Goal: Task Accomplishment & Management: Use online tool/utility

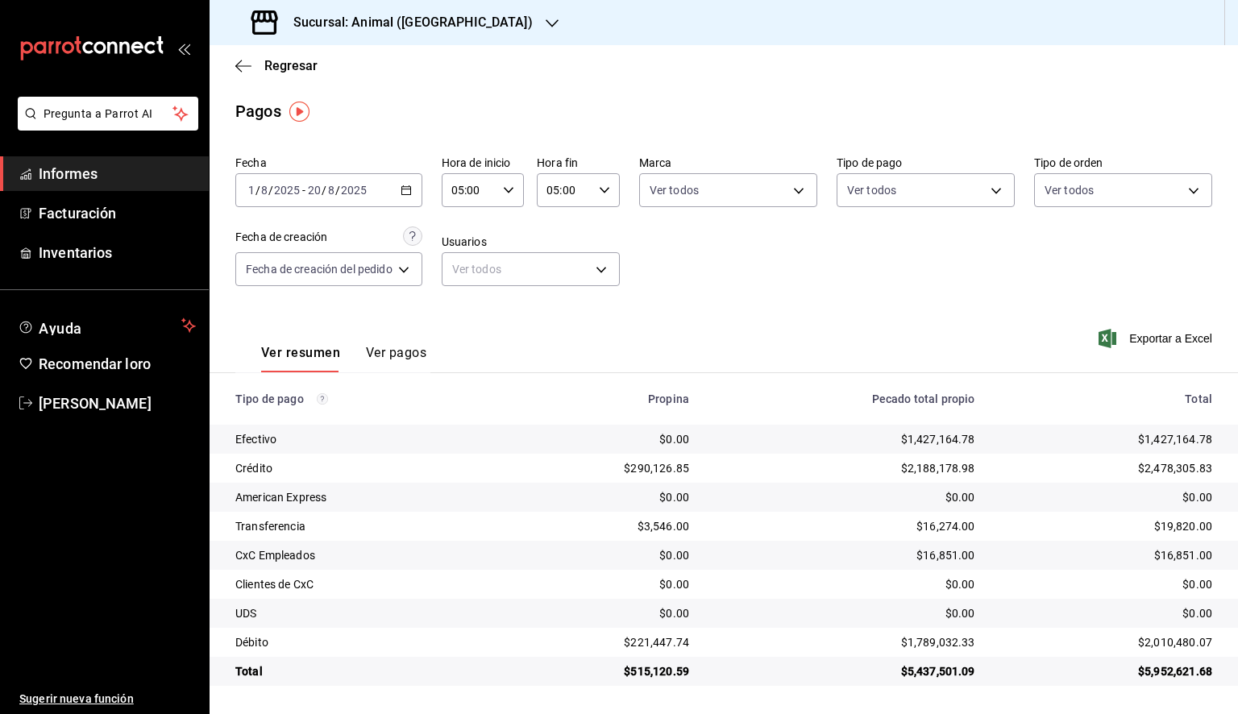
click at [83, 177] on font "Informes" at bounding box center [68, 173] width 59 height 17
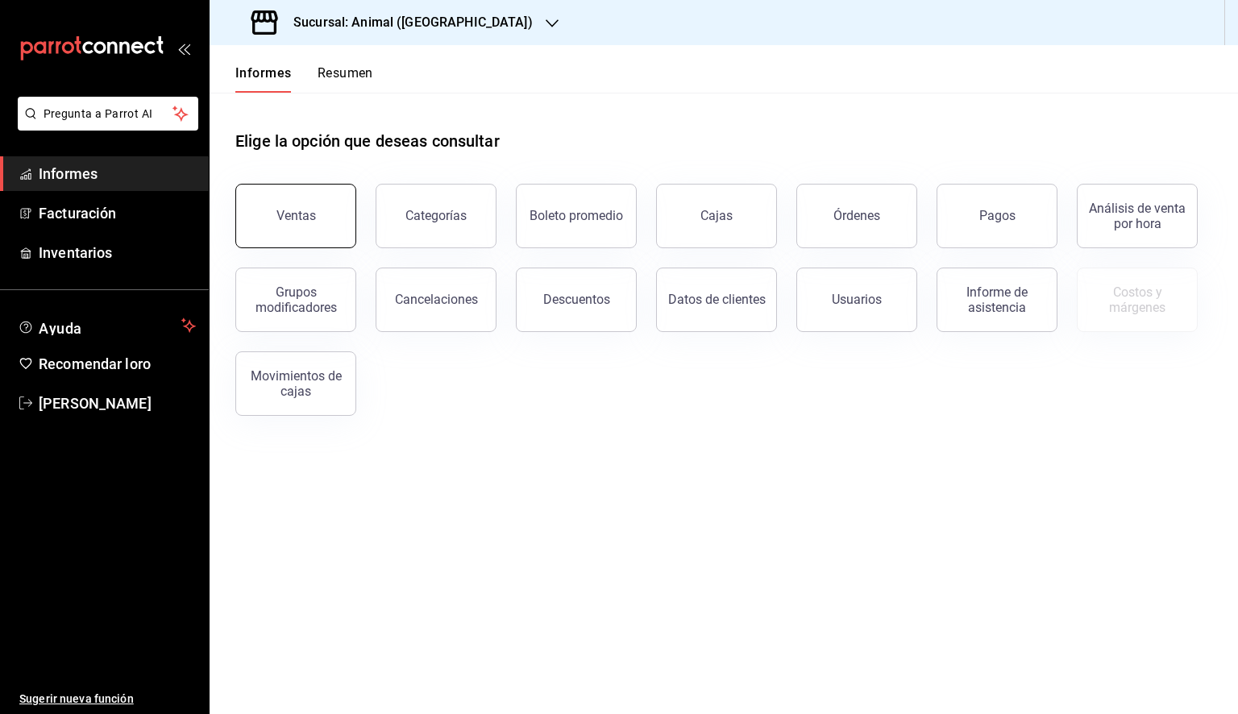
click at [345, 221] on button "Ventas" at bounding box center [295, 216] width 121 height 64
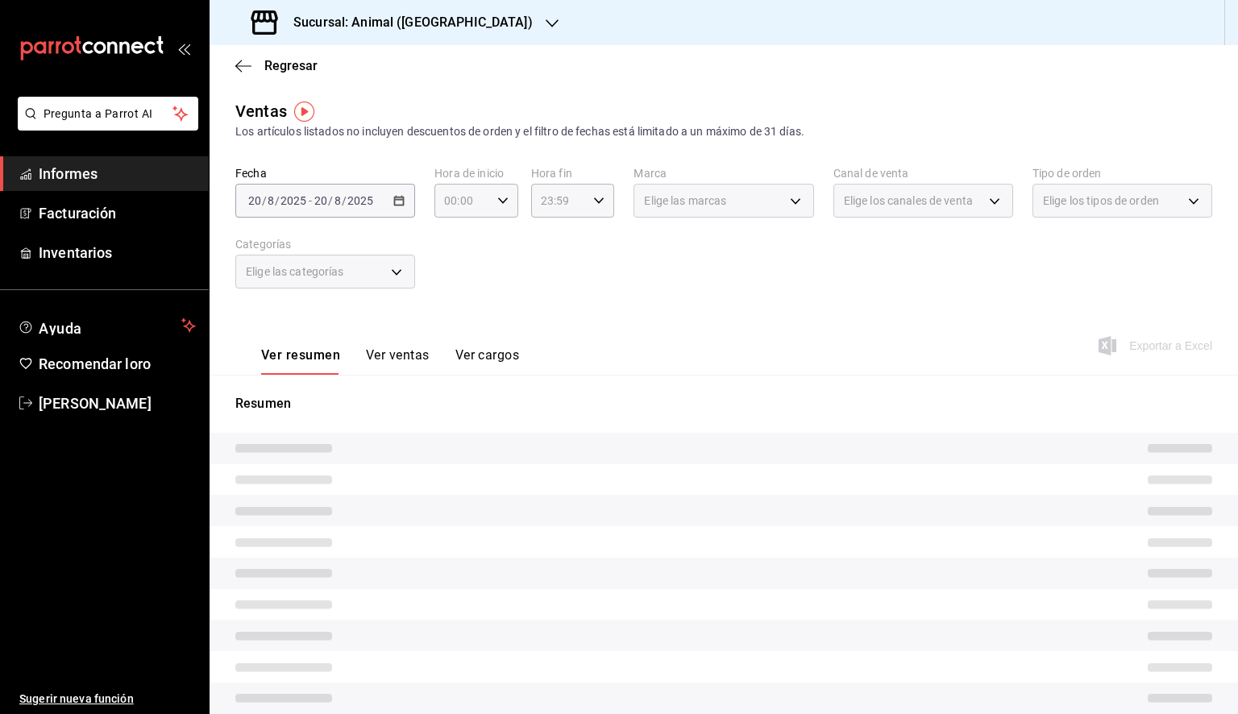
click at [378, 205] on div "[DATE] [DATE] - [DATE] [DATE]" at bounding box center [325, 201] width 180 height 34
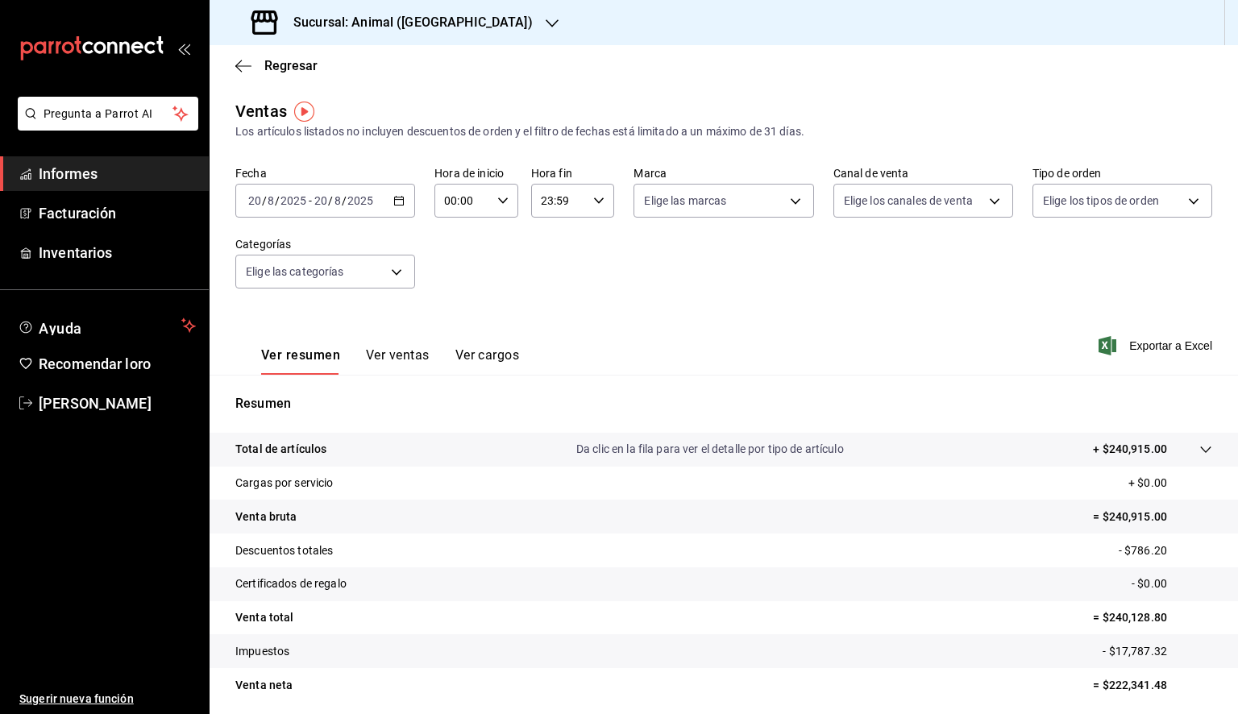
click at [399, 205] on icon "button" at bounding box center [398, 200] width 11 height 11
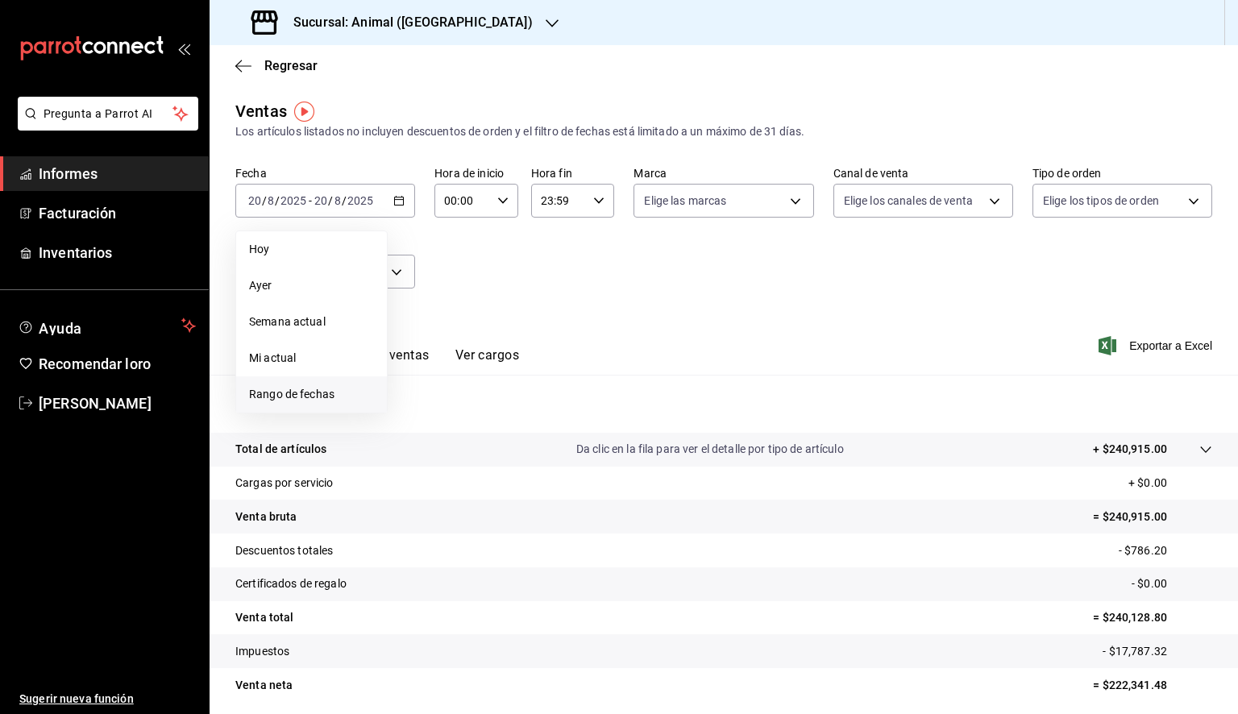
click at [286, 395] on font "Rango de fechas" at bounding box center [291, 394] width 85 height 13
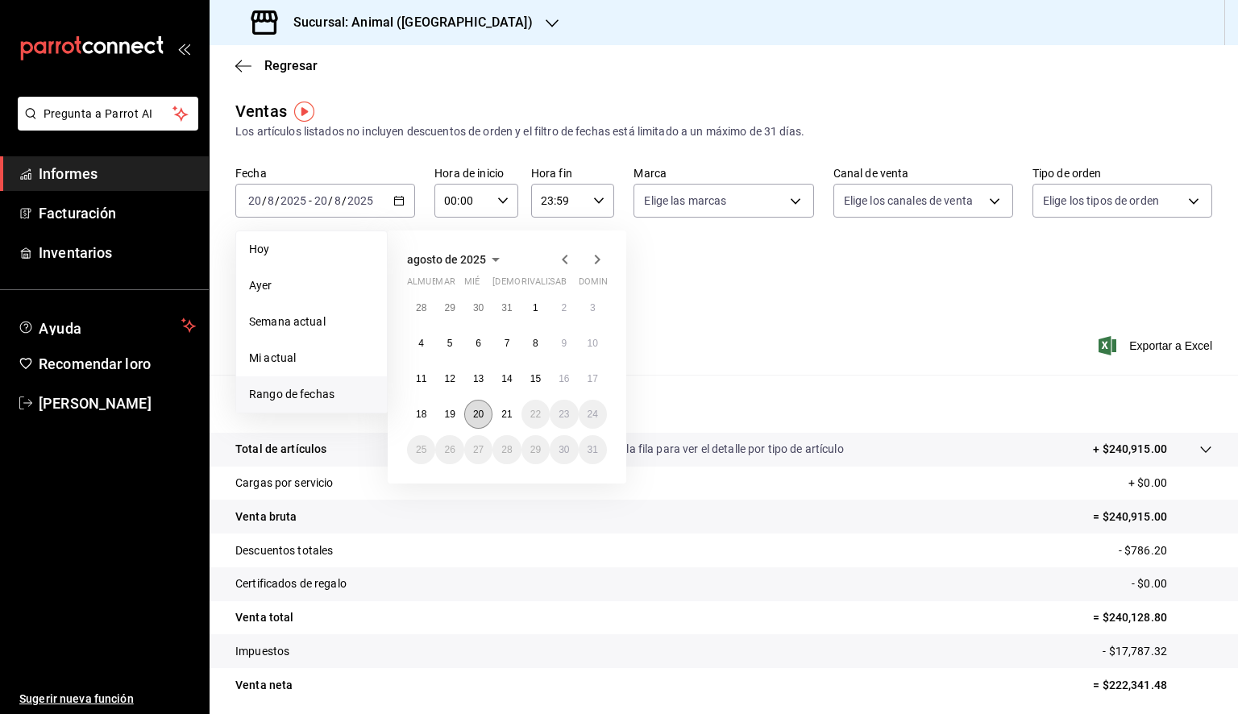
click at [485, 410] on button "20" at bounding box center [478, 414] width 28 height 29
click at [496, 415] on button "21" at bounding box center [507, 414] width 28 height 29
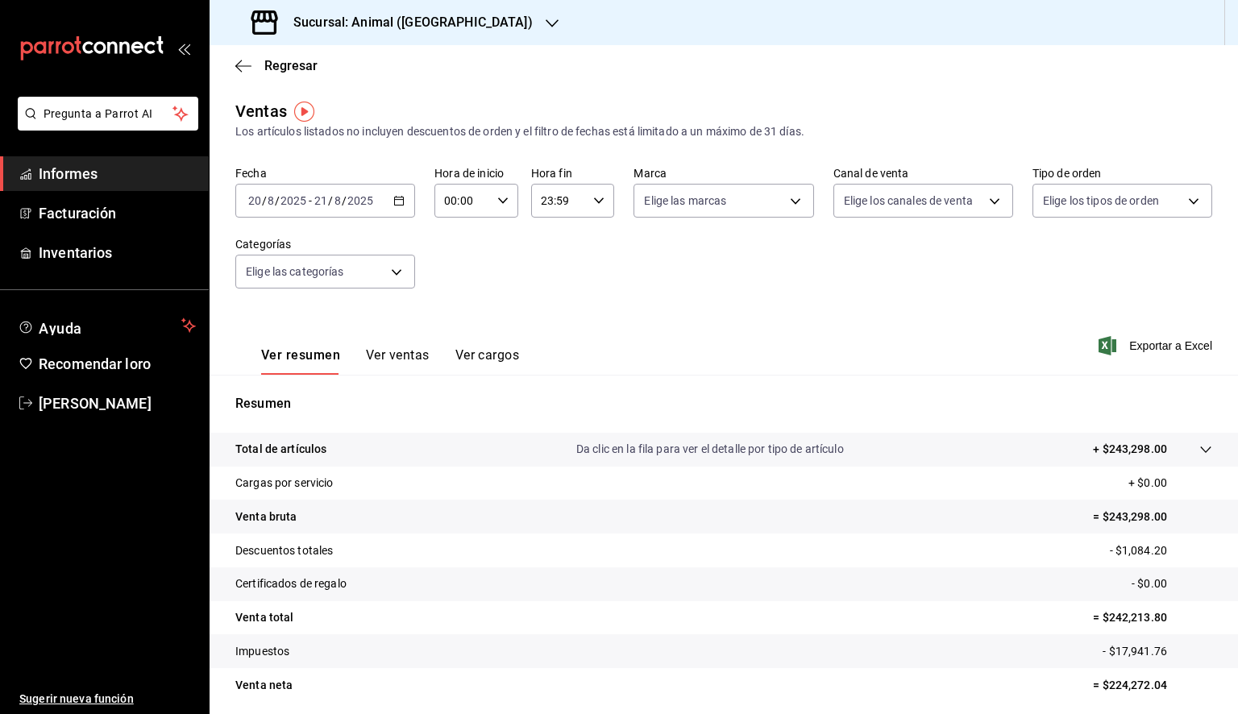
click at [497, 206] on div "00:00 Hora de inicio" at bounding box center [477, 201] width 84 height 34
click at [442, 279] on button "05" at bounding box center [452, 274] width 35 height 32
type input "05:00"
click at [594, 198] on div at bounding box center [619, 357] width 1238 height 714
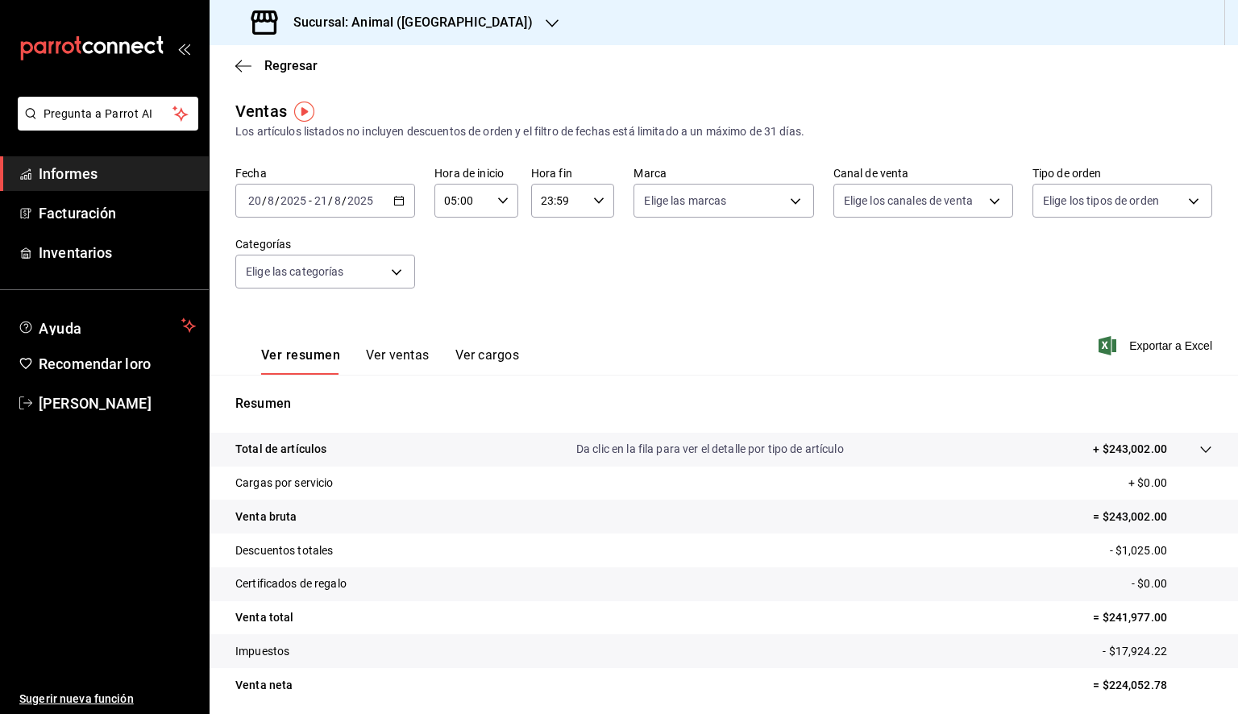
click at [594, 200] on \(Stroke\) "button" at bounding box center [599, 201] width 10 height 6
click at [551, 276] on font "05" at bounding box center [548, 274] width 13 height 13
click at [589, 251] on button "00" at bounding box center [589, 242] width 35 height 32
type input "05:00"
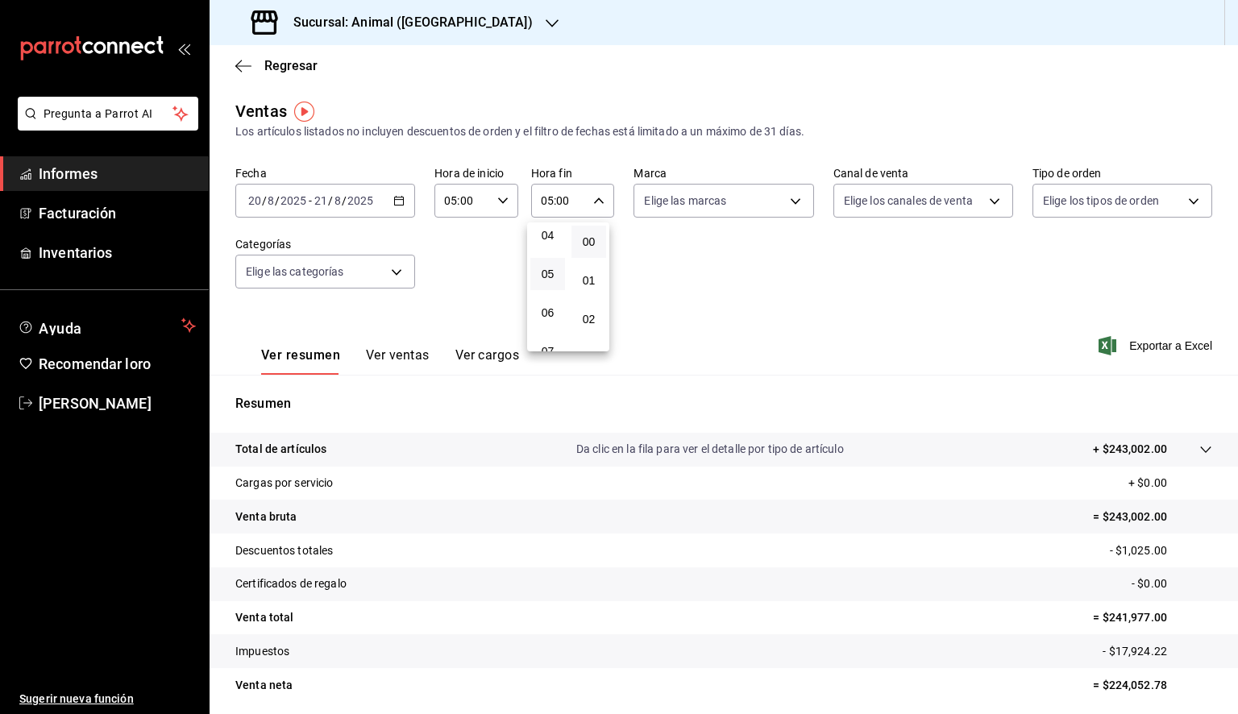
click at [1096, 277] on div at bounding box center [619, 357] width 1238 height 714
click at [1142, 337] on span "Exportar a Excel" at bounding box center [1157, 345] width 110 height 19
click at [241, 68] on icon "button" at bounding box center [243, 66] width 16 height 15
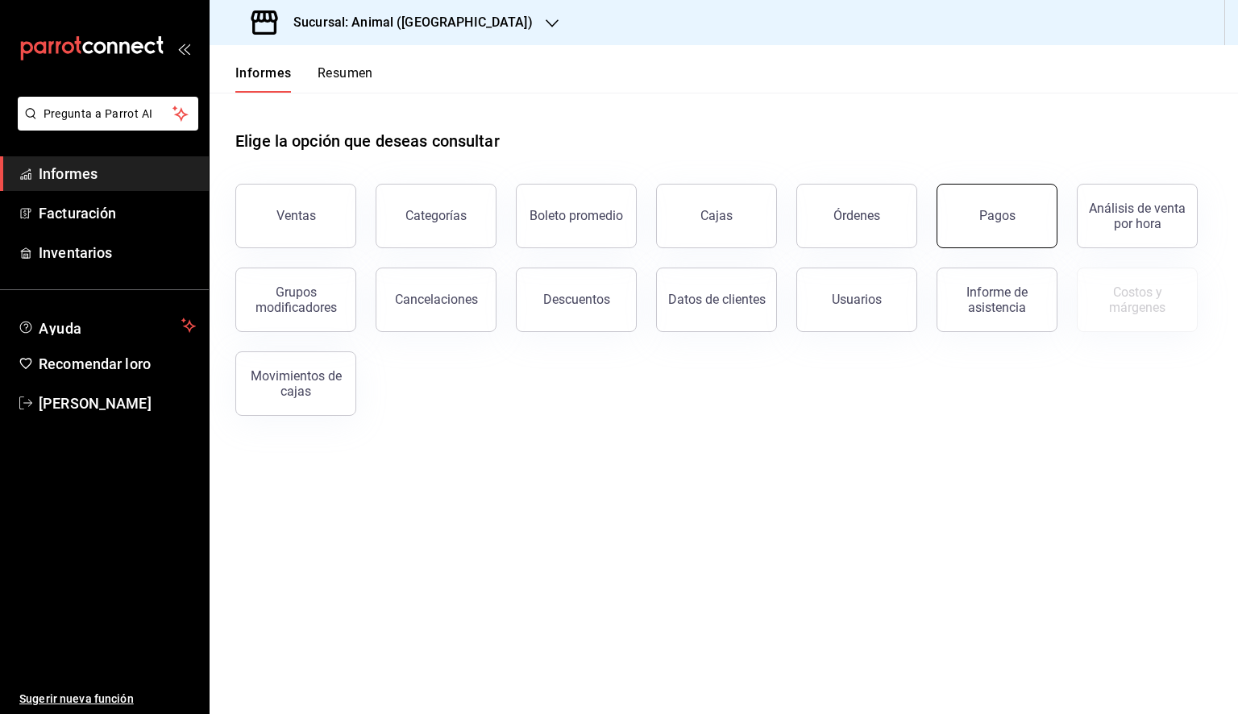
click at [972, 228] on button "Pagos" at bounding box center [997, 216] width 121 height 64
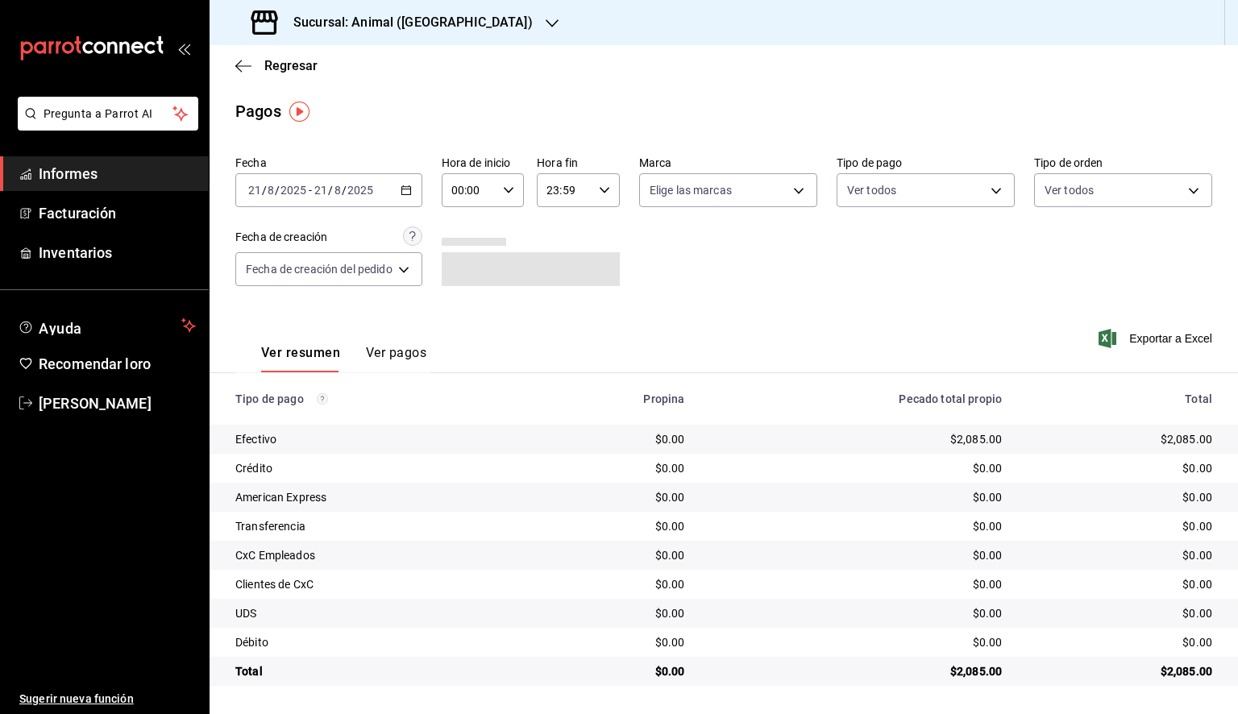
click at [410, 195] on \(Stroke\) "button" at bounding box center [406, 190] width 10 height 9
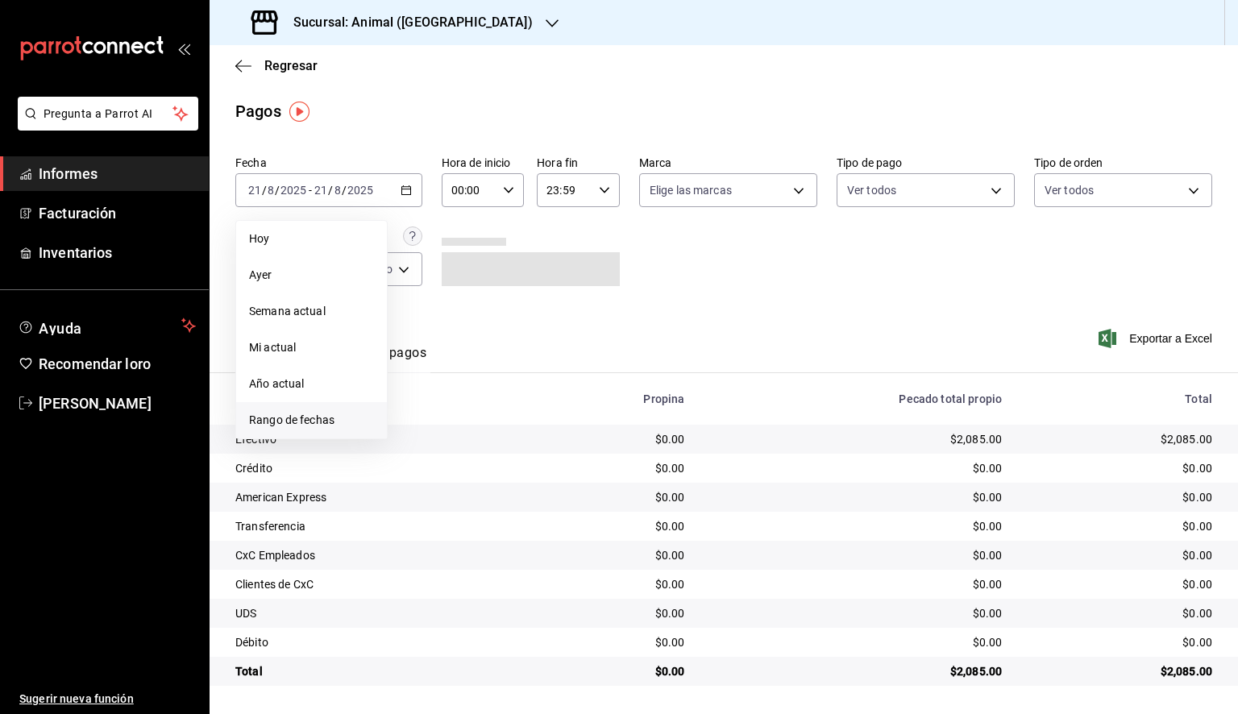
click at [287, 423] on font "Rango de fechas" at bounding box center [291, 420] width 85 height 13
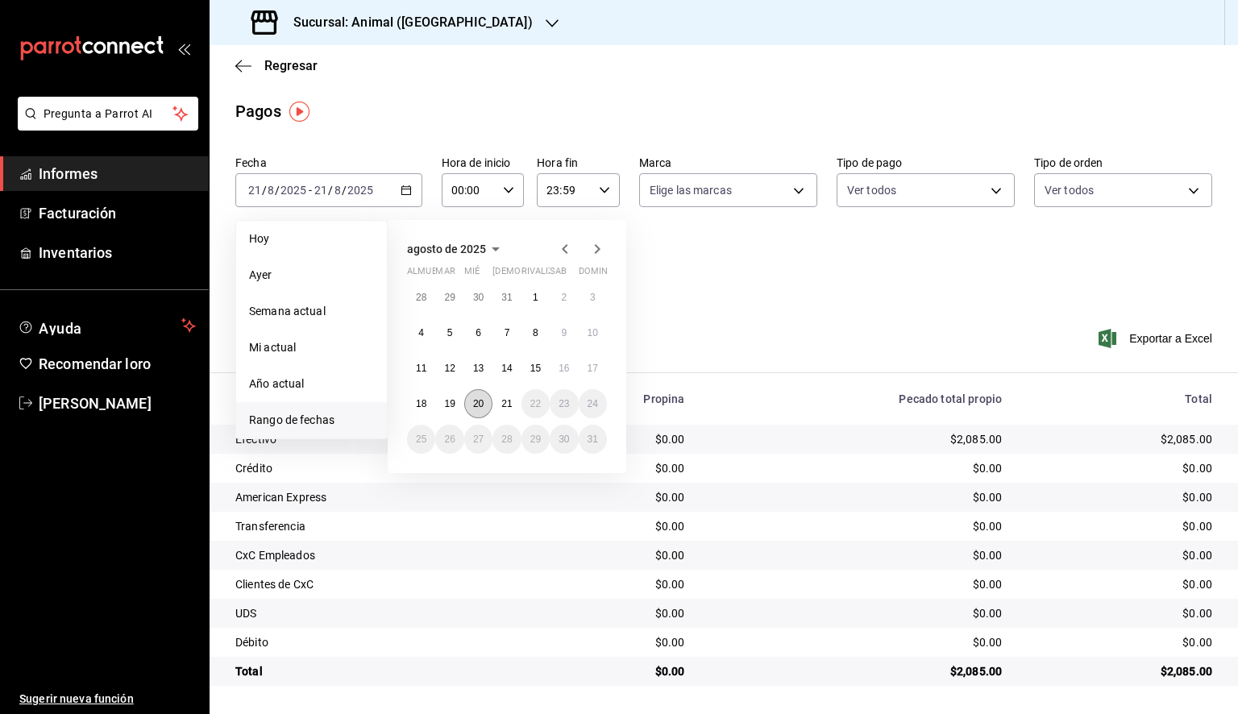
click at [476, 403] on font "20" at bounding box center [478, 403] width 10 height 11
click at [495, 404] on button "21" at bounding box center [507, 403] width 28 height 29
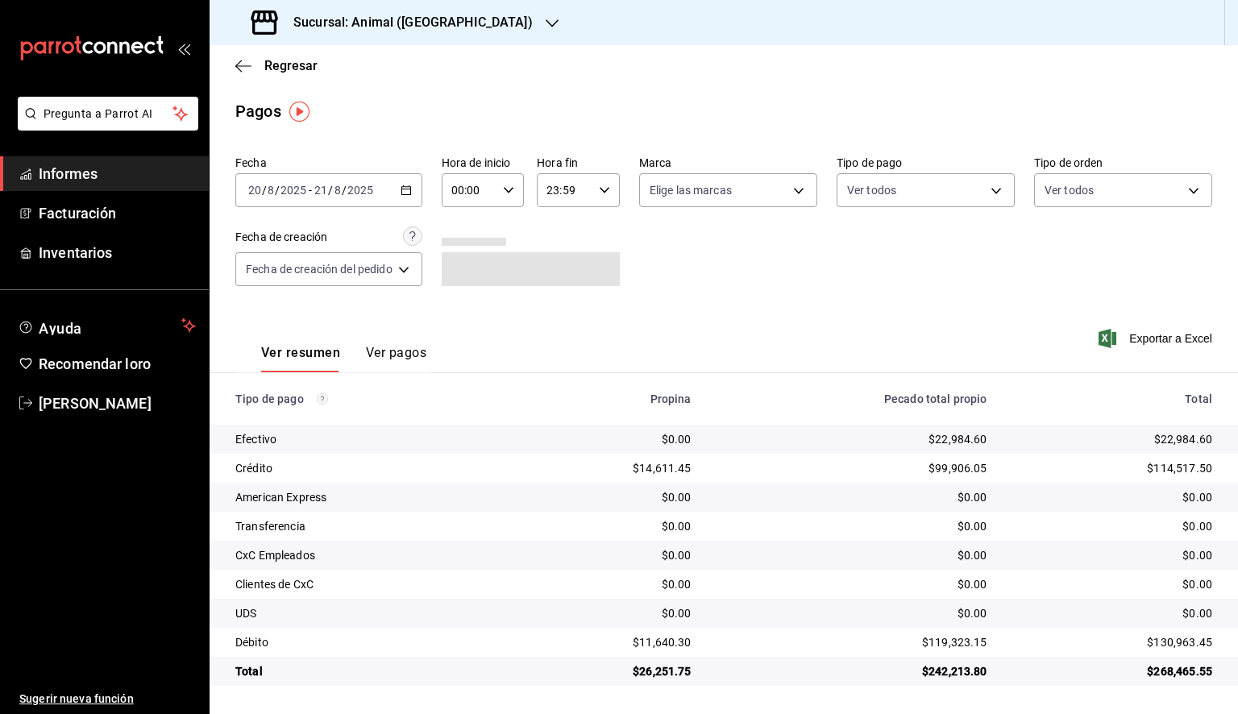
click at [495, 194] on input "00:00" at bounding box center [470, 190] width 56 height 32
click at [467, 270] on font "05" at bounding box center [465, 263] width 13 height 13
type input "05:00"
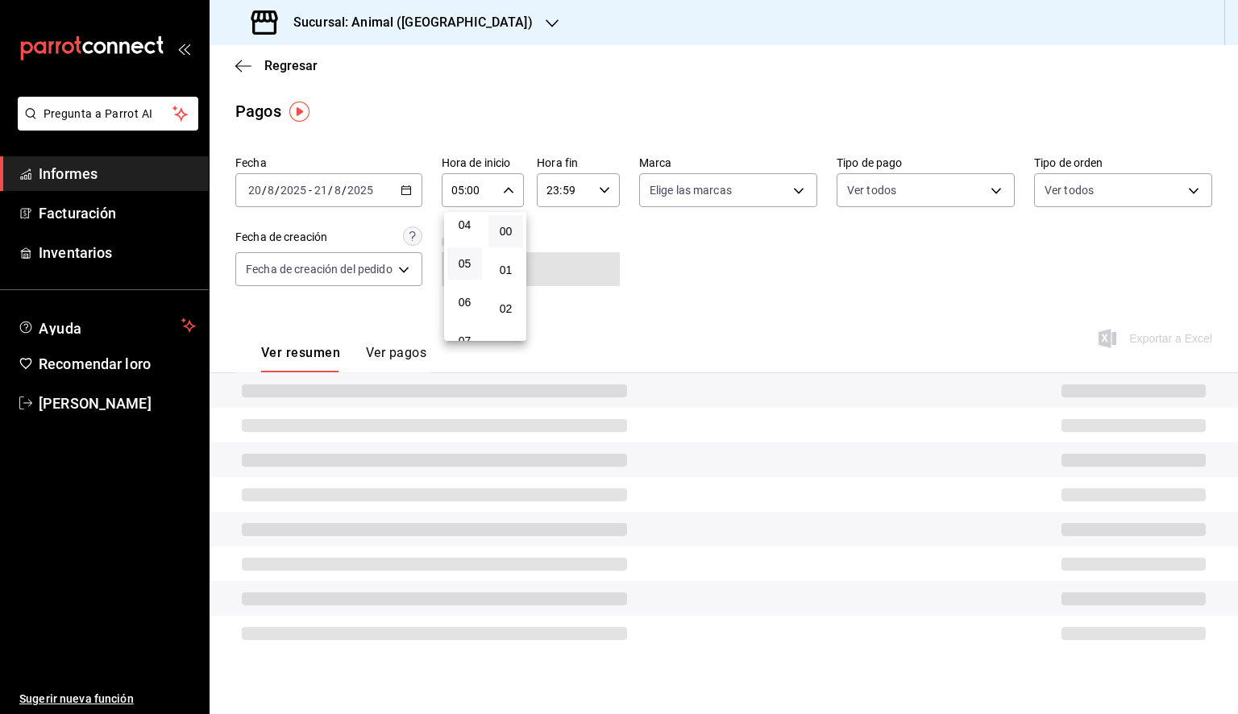
click at [587, 195] on div at bounding box center [619, 357] width 1238 height 714
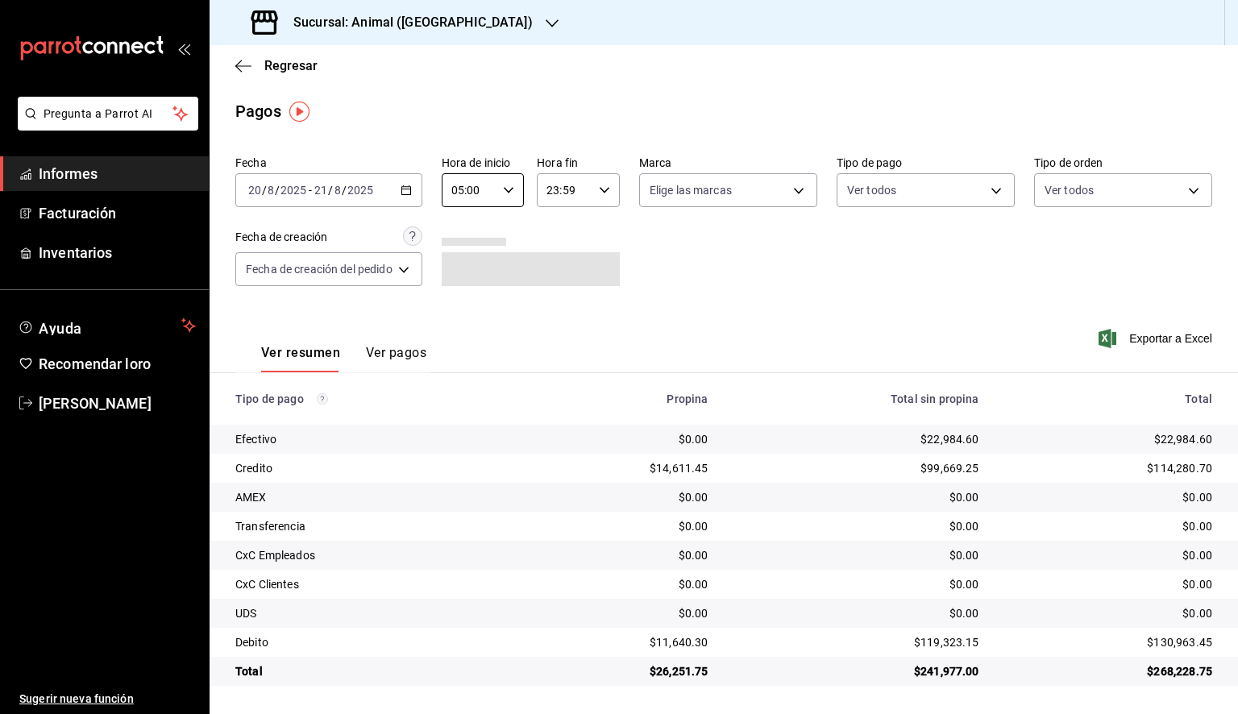
click at [590, 194] on input "23:59" at bounding box center [565, 190] width 56 height 32
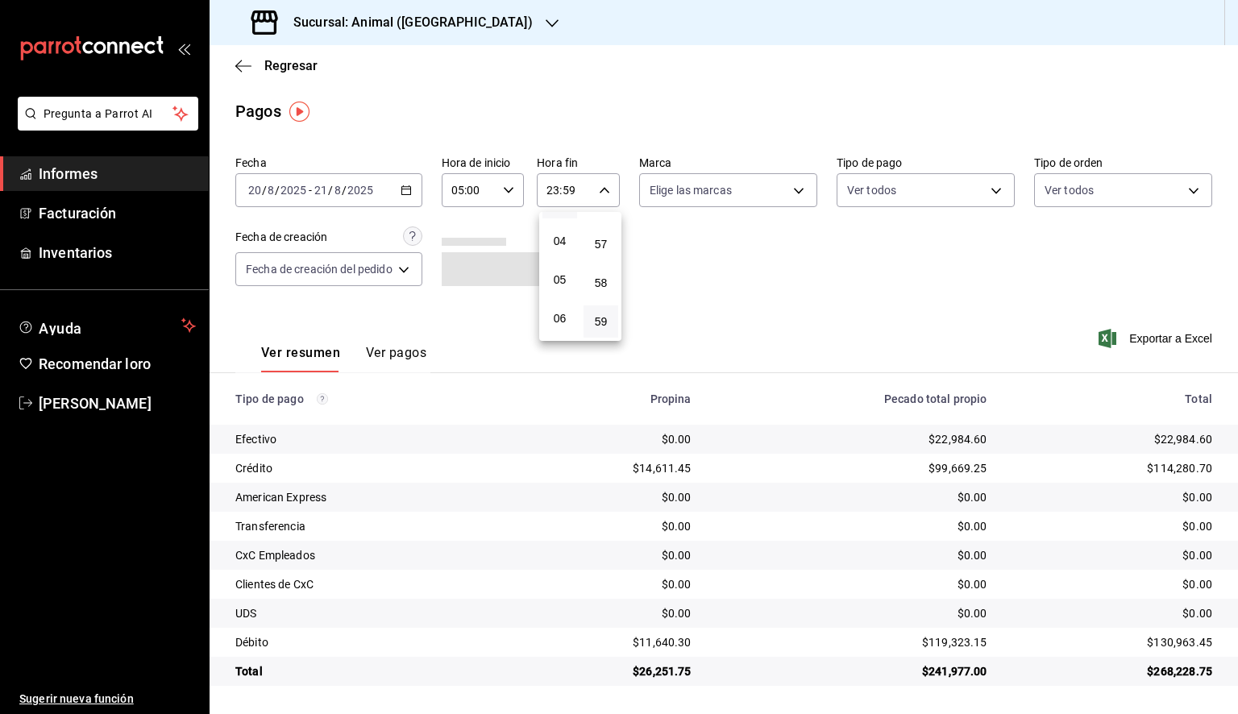
scroll to position [170, 0]
click at [560, 261] on font "05" at bounding box center [560, 254] width 13 height 13
click at [601, 225] on font "00" at bounding box center [601, 231] width 13 height 13
type input "05:00"
click at [939, 268] on div at bounding box center [619, 357] width 1238 height 714
